Goal: Task Accomplishment & Management: Manage account settings

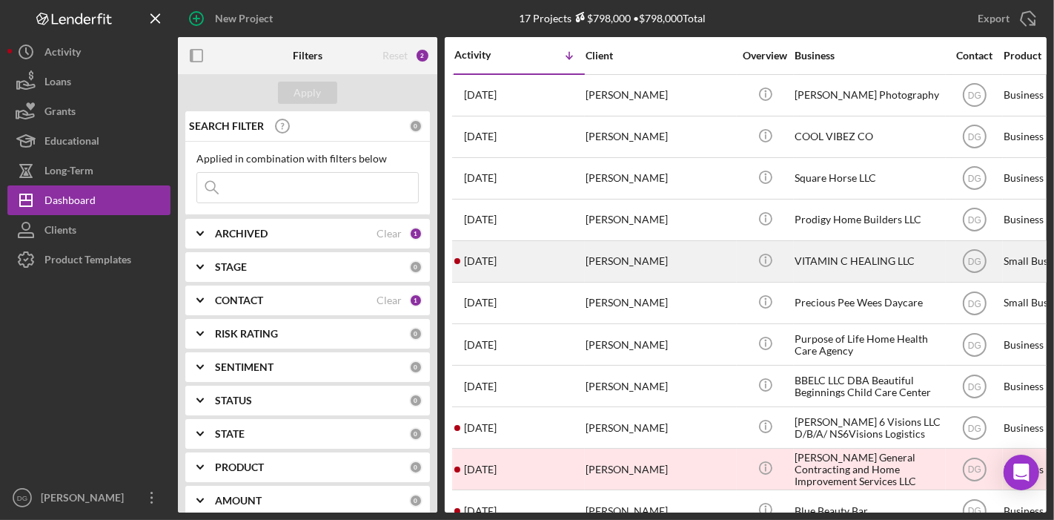
click at [695, 258] on div "[PERSON_NAME]" at bounding box center [660, 261] width 148 height 39
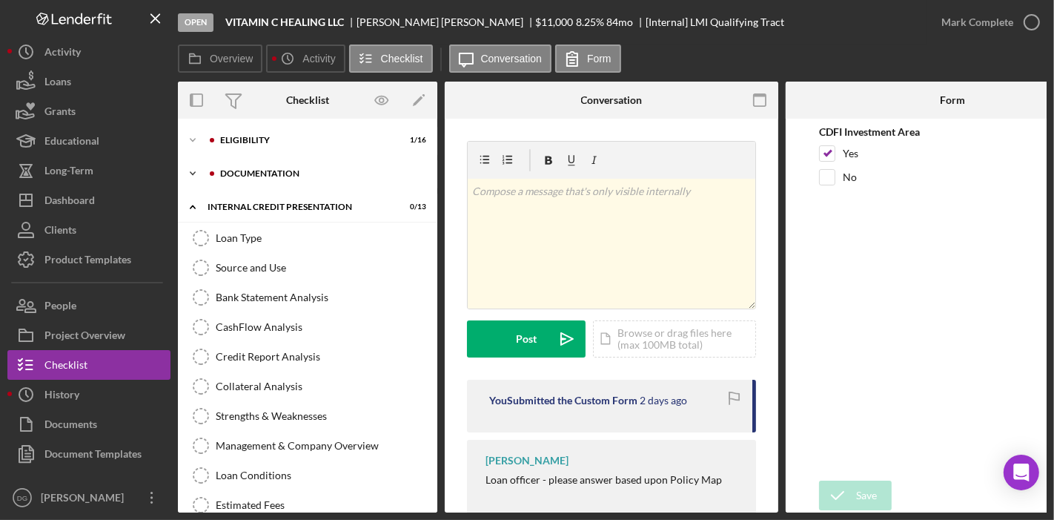
click at [249, 170] on div "Documentation" at bounding box center [319, 173] width 199 height 9
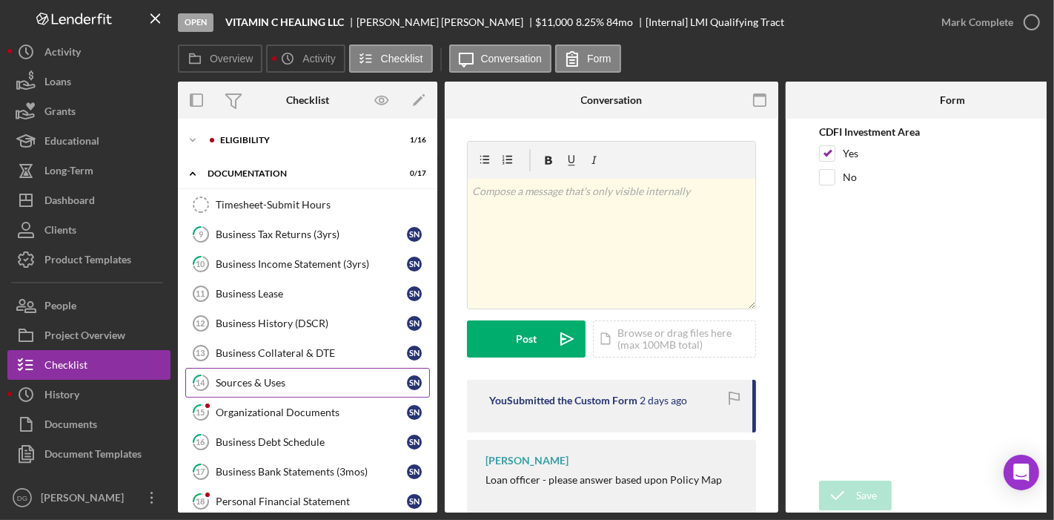
click at [243, 379] on div "Sources & Uses" at bounding box center [311, 383] width 191 height 12
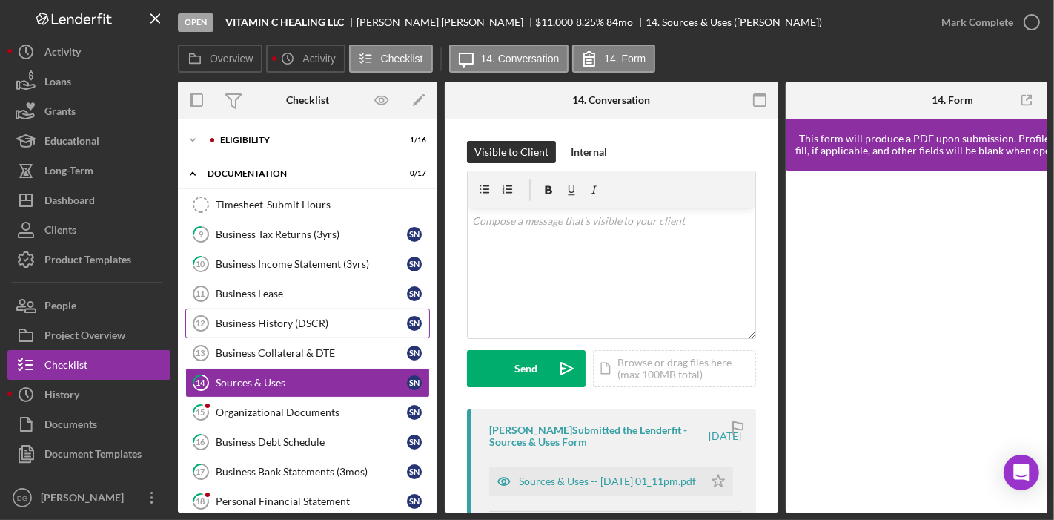
click at [260, 318] on div "Business History (DSCR)" at bounding box center [311, 323] width 191 height 12
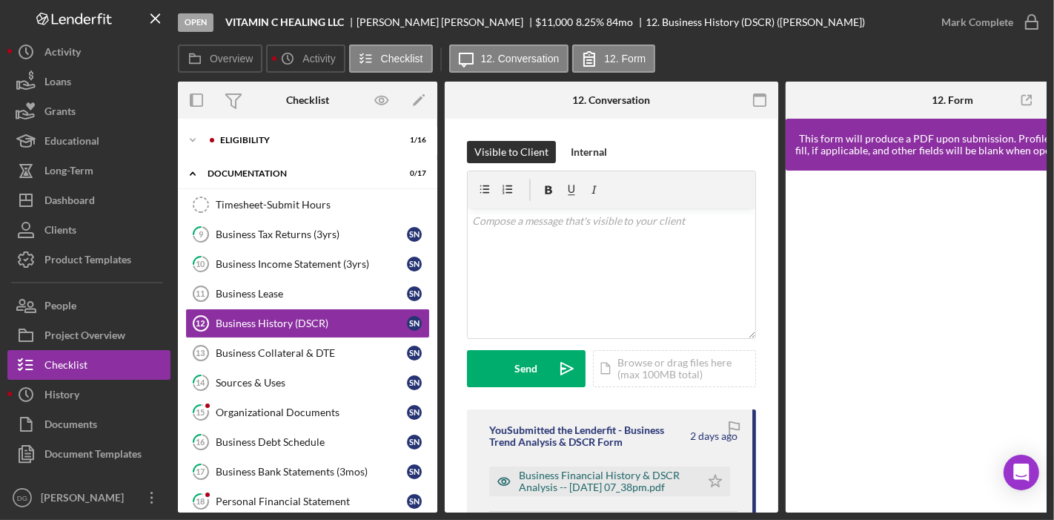
click at [605, 478] on div "Business Financial History & DSCR Analysis -- [DATE] 07_38pm.pdf" at bounding box center [606, 481] width 174 height 24
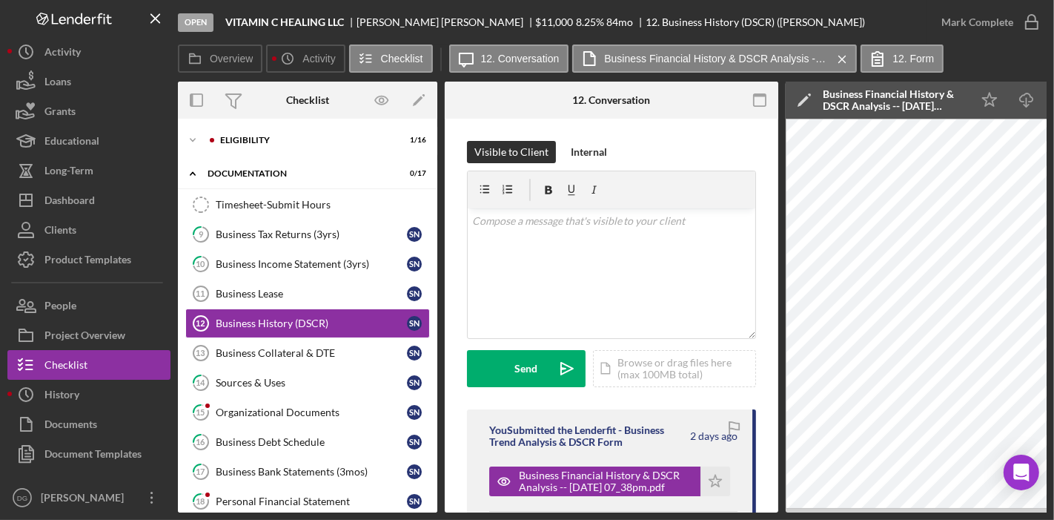
drag, startPoint x: 663, startPoint y: 507, endPoint x: 754, endPoint y: 515, distance: 90.8
click at [754, 515] on div "Open VITAMIN C HEALING LLC [PERSON_NAME] $11,000 $11,000 8.25 % 84 mo 12. Busin…" at bounding box center [527, 260] width 1054 height 520
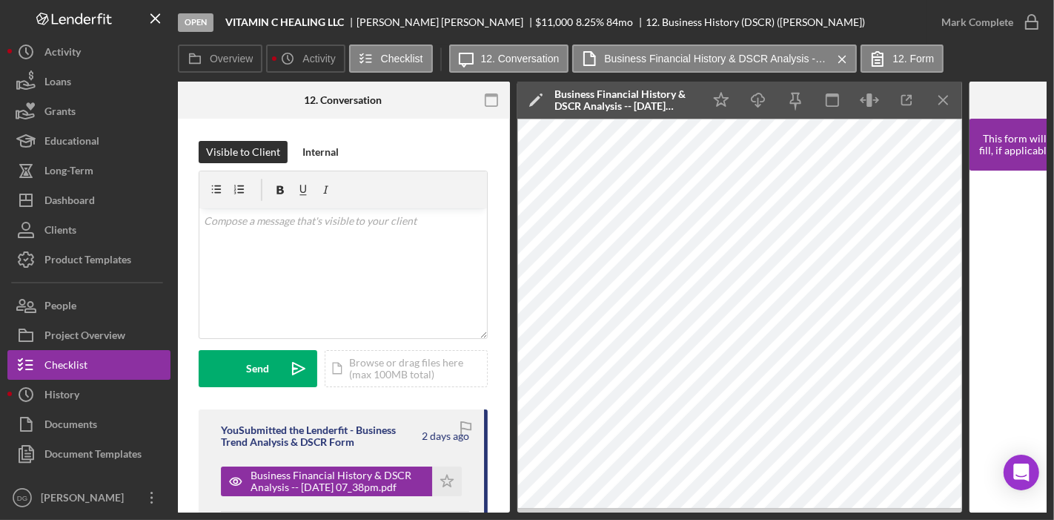
scroll to position [0, 268]
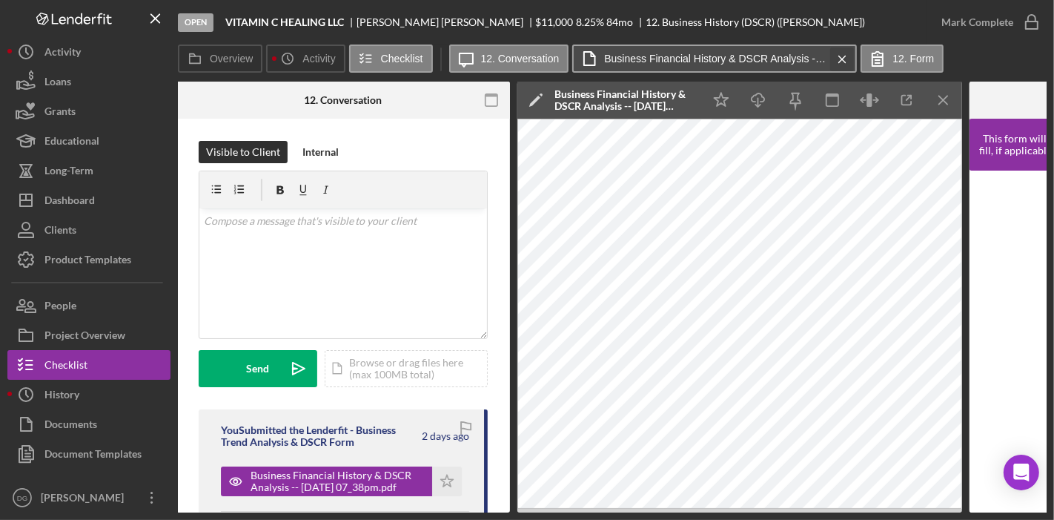
click at [835, 62] on icon "Icon/Menu Close" at bounding box center [842, 59] width 26 height 37
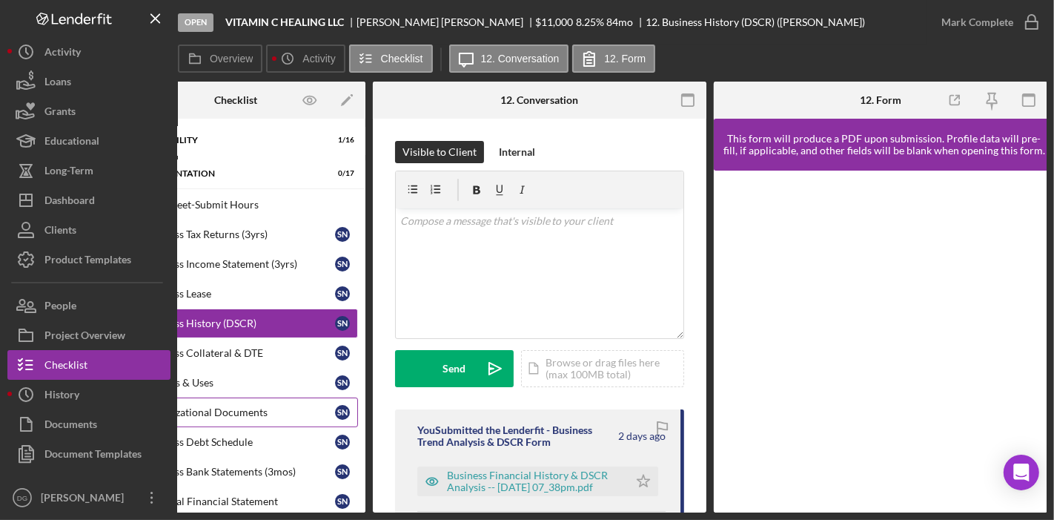
click at [234, 408] on div "Organizational Documents" at bounding box center [239, 412] width 191 height 12
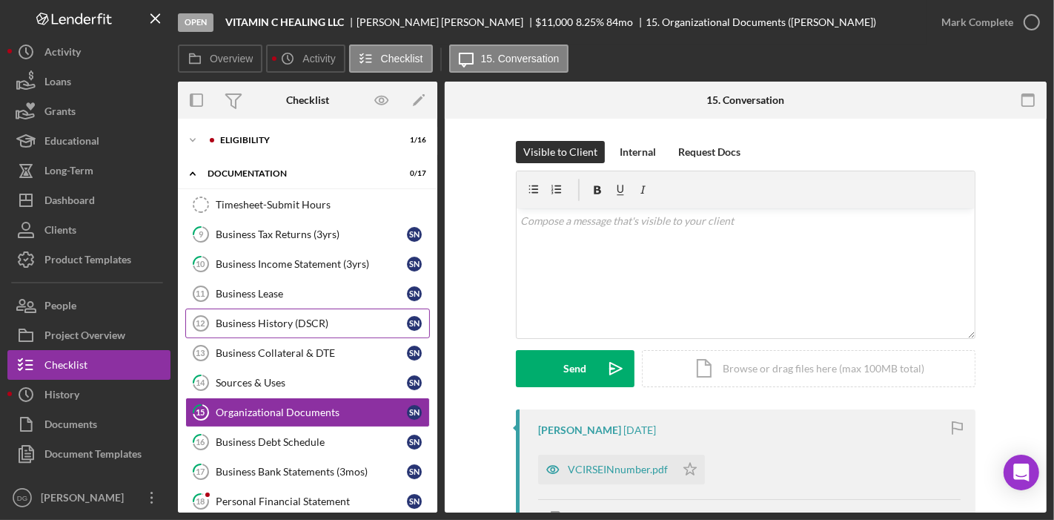
click at [265, 314] on link "Business History (DSCR) 12 Business History (DSCR) S N" at bounding box center [307, 323] width 245 height 30
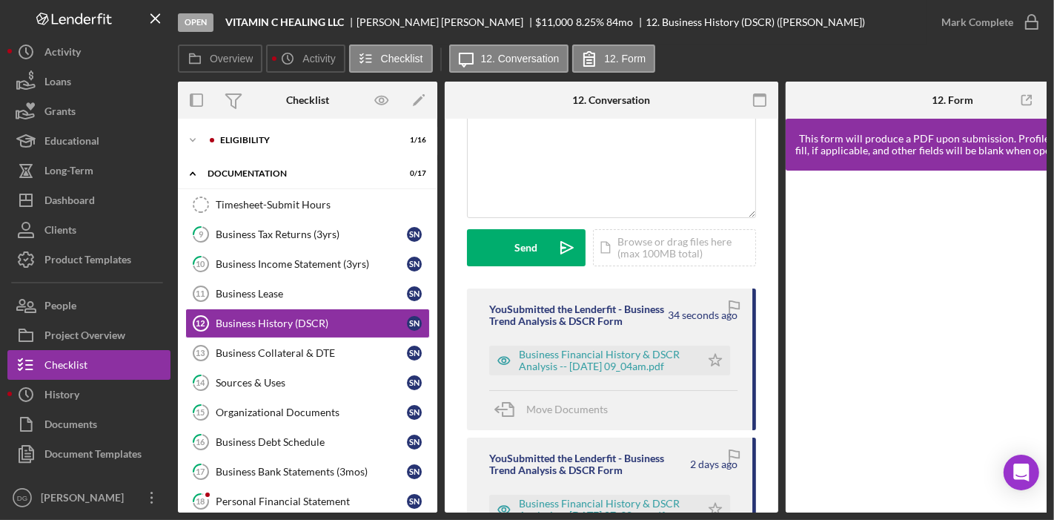
scroll to position [143, 0]
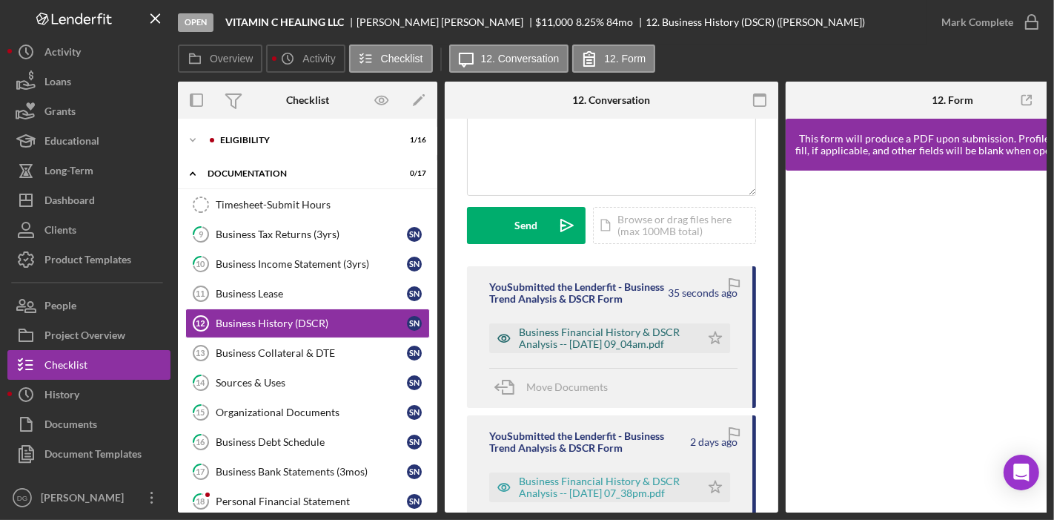
click at [609, 350] on div "Business Financial History & DSCR Analysis -- [DATE] 09_04am.pdf" at bounding box center [606, 338] width 174 height 24
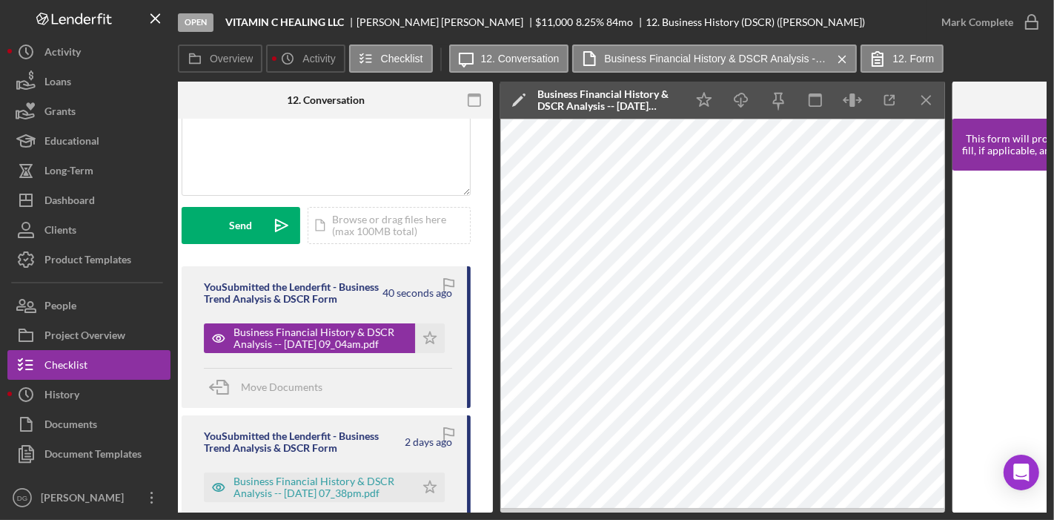
scroll to position [0, 302]
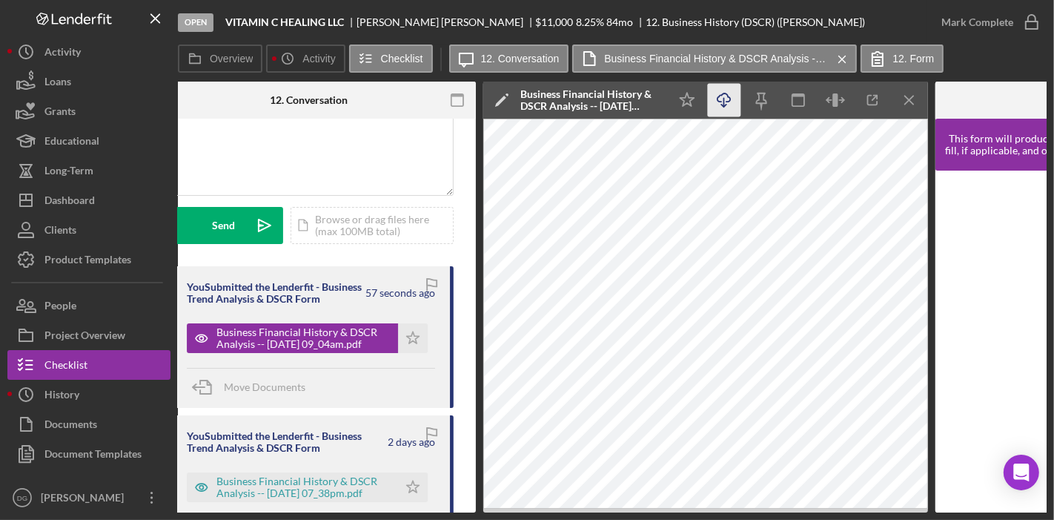
click at [726, 97] on icon "Icon/Download" at bounding box center [724, 100] width 33 height 33
